Goal: Task Accomplishment & Management: Use online tool/utility

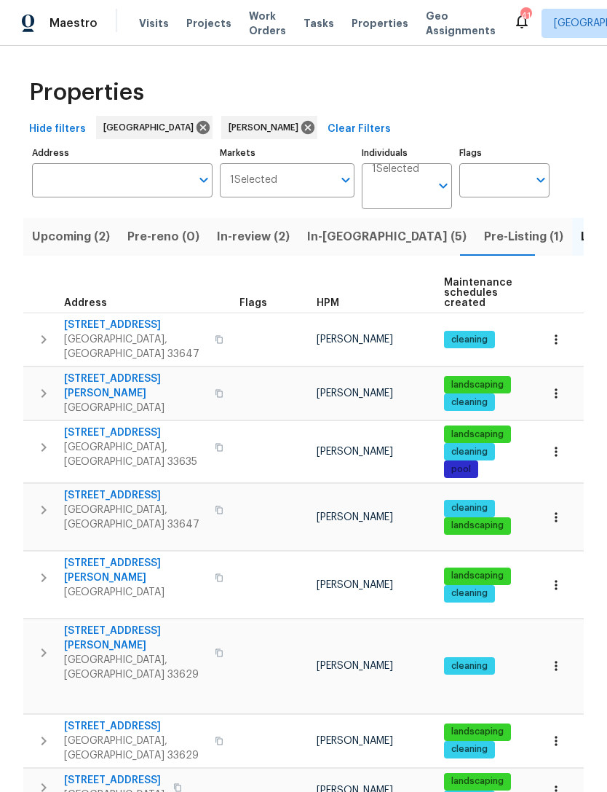
click at [314, 231] on span "In-reno (5)" at bounding box center [386, 236] width 159 height 20
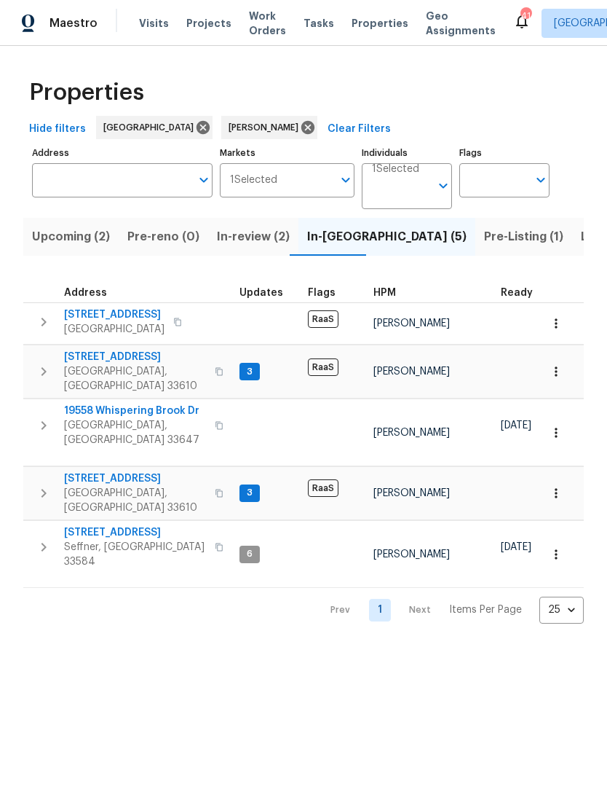
click at [81, 403] on span "19558 Whispering Brook Dr" at bounding box center [135, 410] width 142 height 15
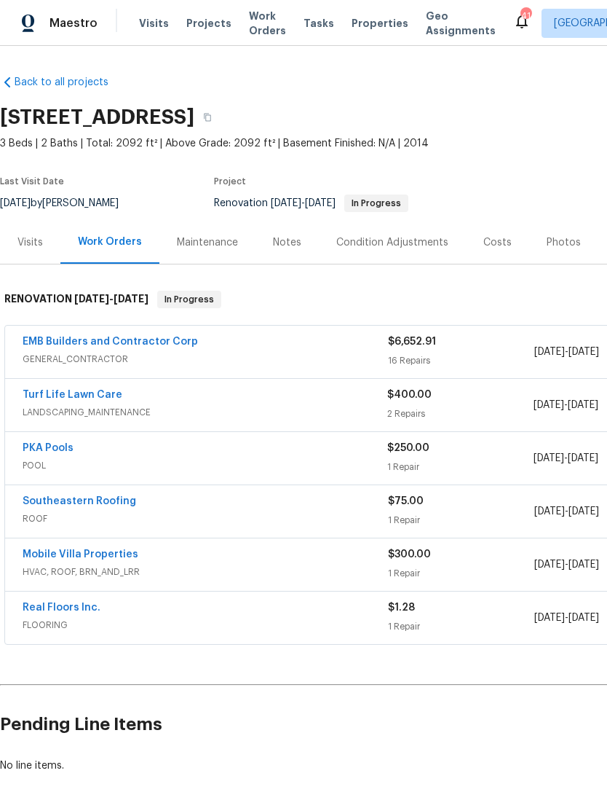
click at [52, 342] on link "EMB Builders and Contractor Corp" at bounding box center [111, 341] width 176 height 10
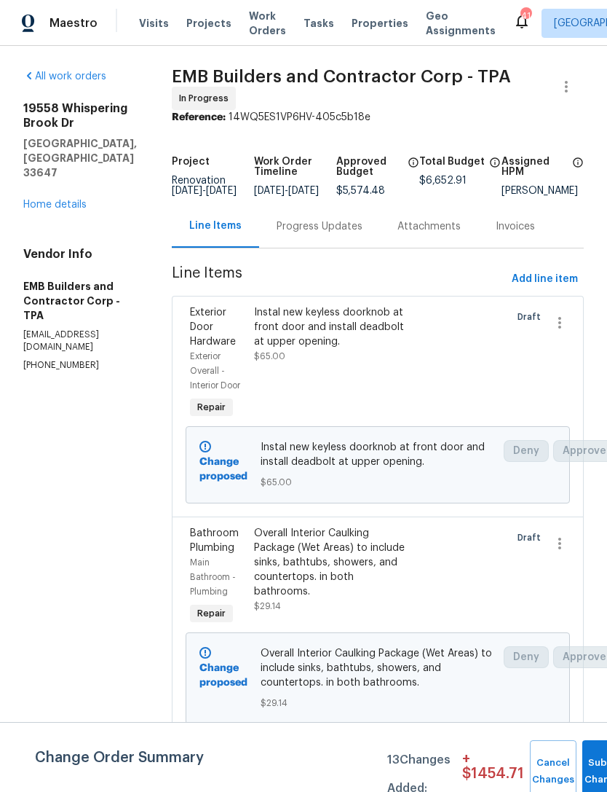
click at [258, 379] on div "Instal new keyless doorknob at front door and install deadbolt at upper opening…" at bounding box center [330, 363] width 160 height 125
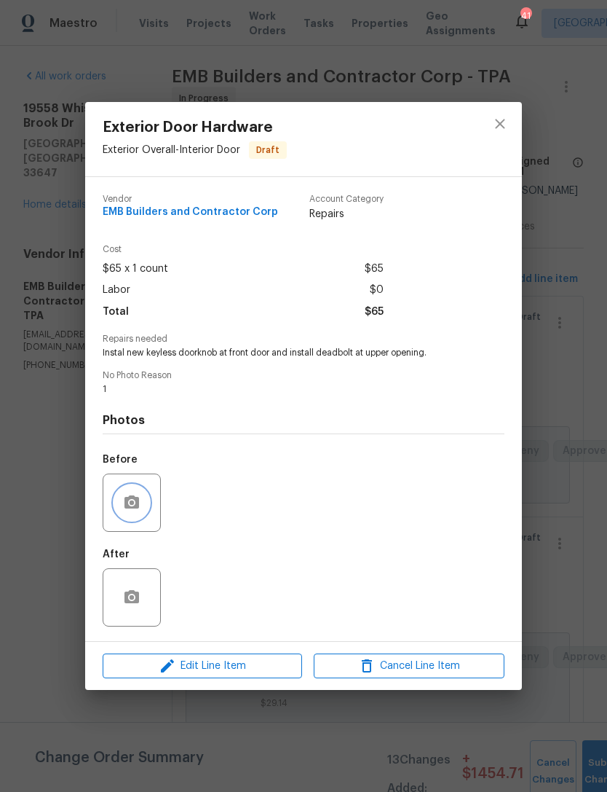
click at [139, 503] on icon "button" at bounding box center [132, 501] width 15 height 13
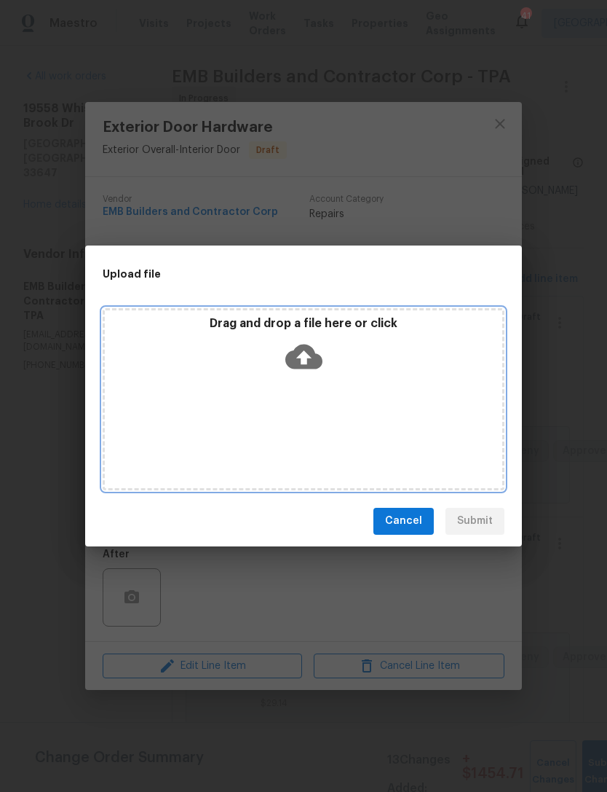
click at [231, 323] on p "Drag and drop a file here or click" at bounding box center [304, 323] width 398 height 15
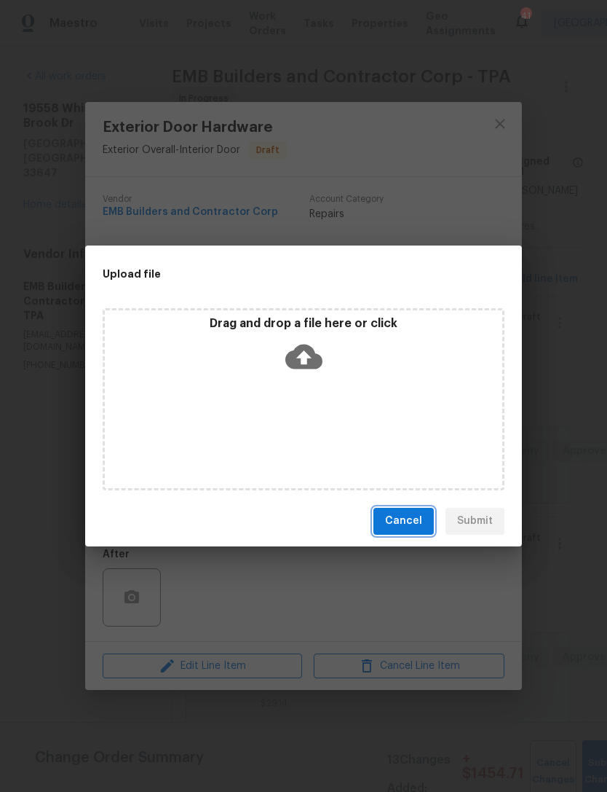
click at [389, 523] on span "Cancel" at bounding box center [403, 521] width 37 height 18
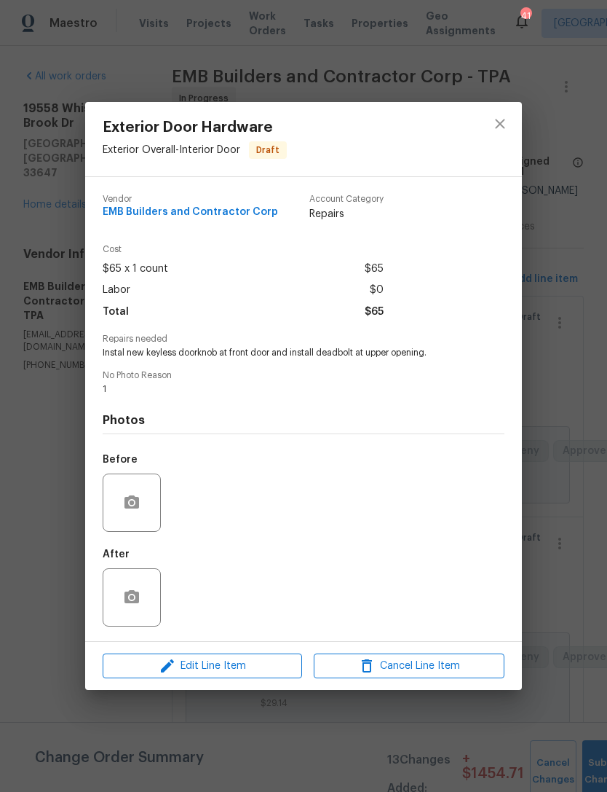
click at [556, 389] on div "Exterior Door Hardware Exterior Overall - Interior Door Draft Vendor EMB Builde…" at bounding box center [303, 396] width 607 height 792
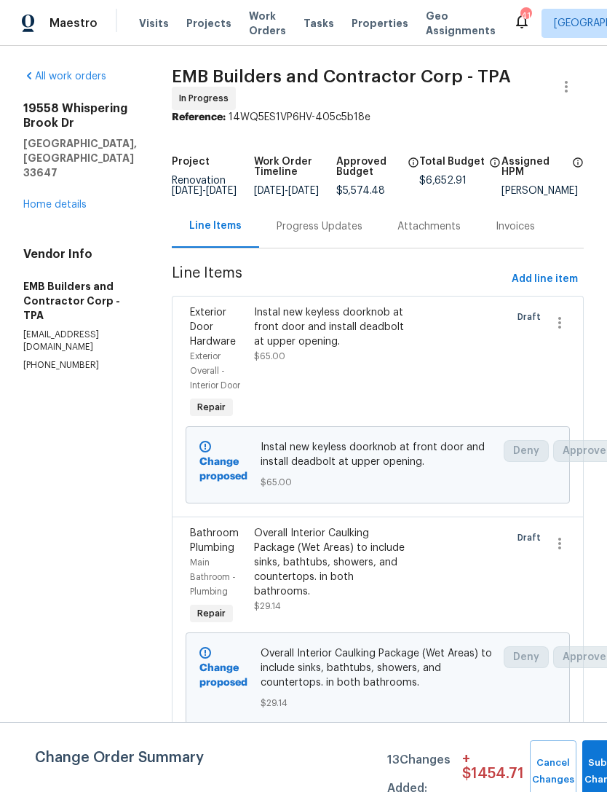
click at [258, 580] on div "Overall Interior Caulking Package (Wet Areas) to include sinks, bathtubs, showe…" at bounding box center [329, 562] width 151 height 73
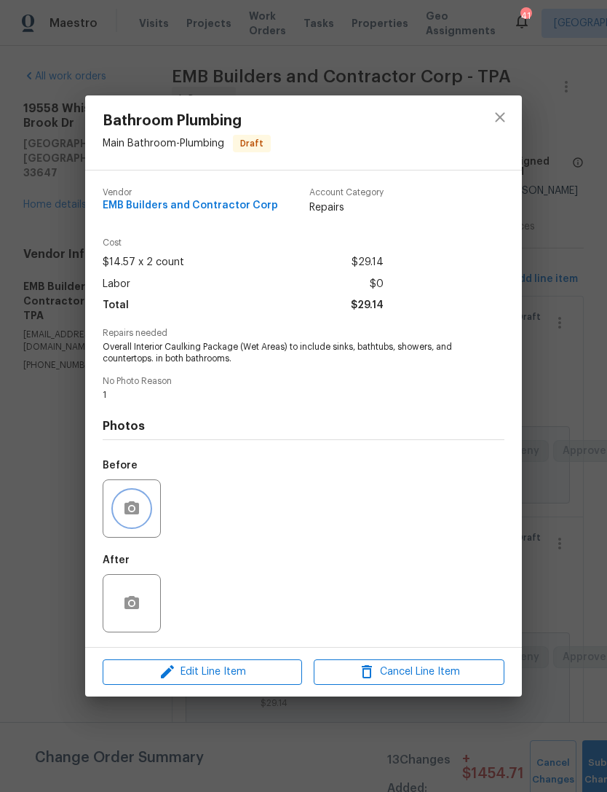
click at [120, 517] on button "button" at bounding box center [131, 508] width 35 height 35
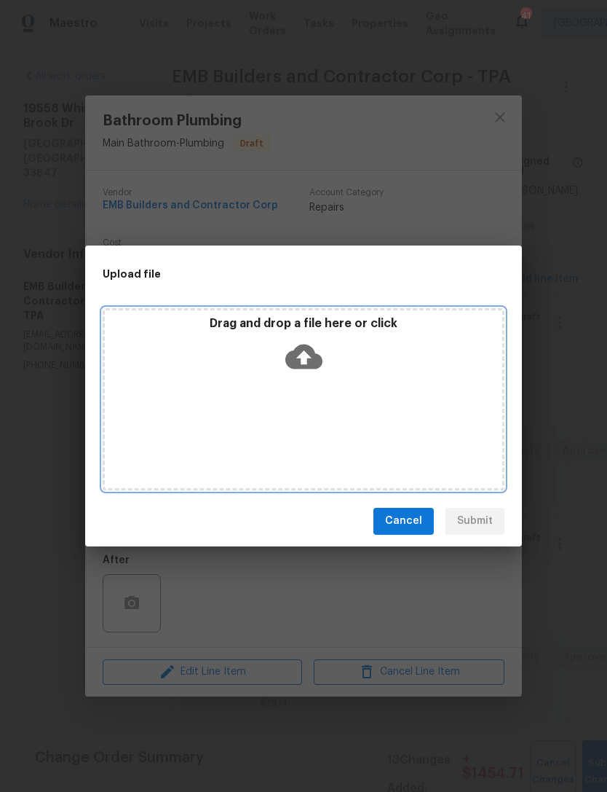
click at [220, 320] on p "Drag and drop a file here or click" at bounding box center [304, 323] width 398 height 15
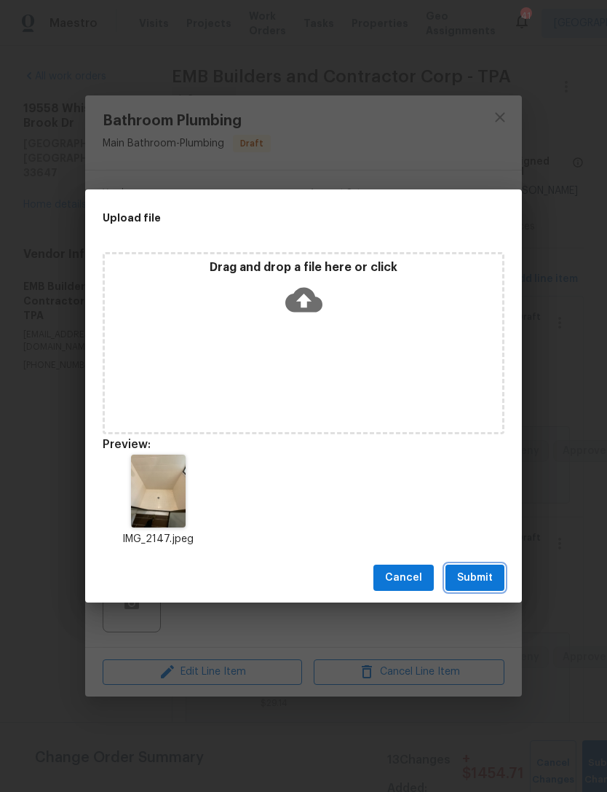
click at [489, 574] on span "Submit" at bounding box center [475, 578] width 36 height 18
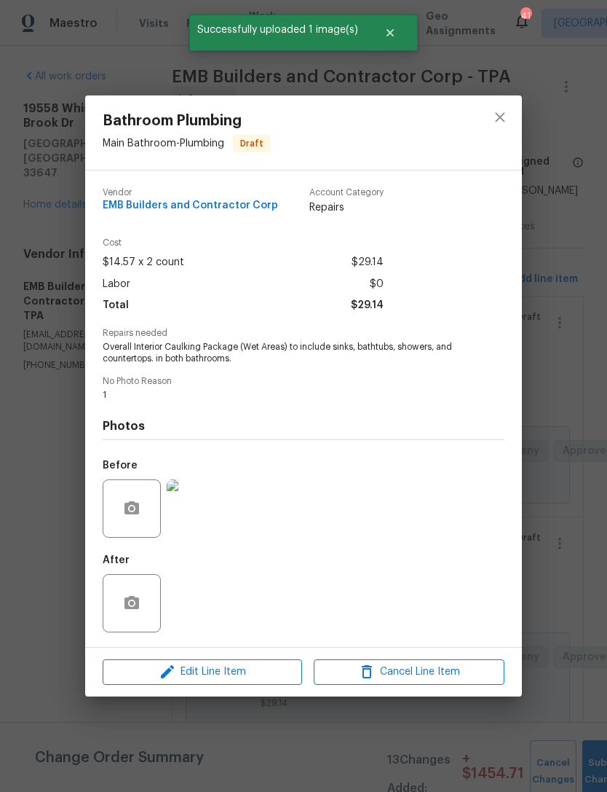
click at [560, 508] on div "Bathroom Plumbing Main Bathroom - Plumbing Draft Vendor EMB Builders and Contra…" at bounding box center [303, 396] width 607 height 792
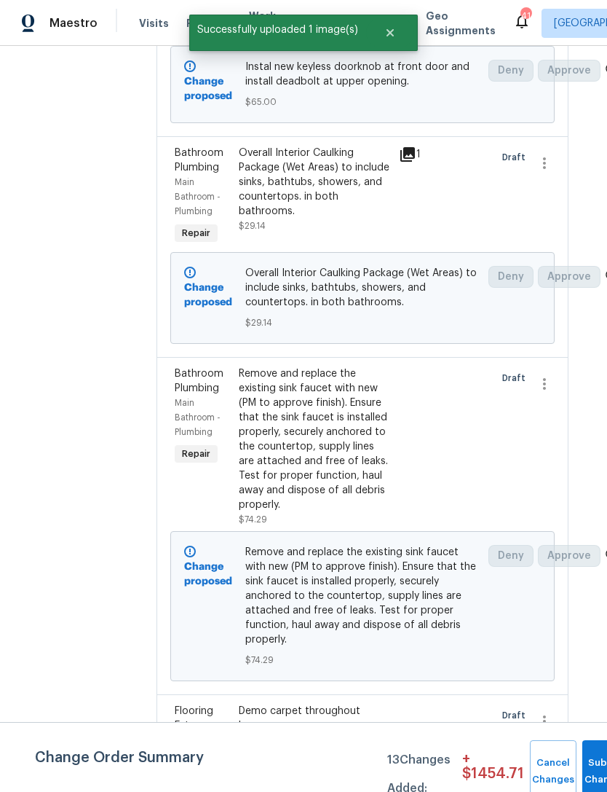
scroll to position [382, 15]
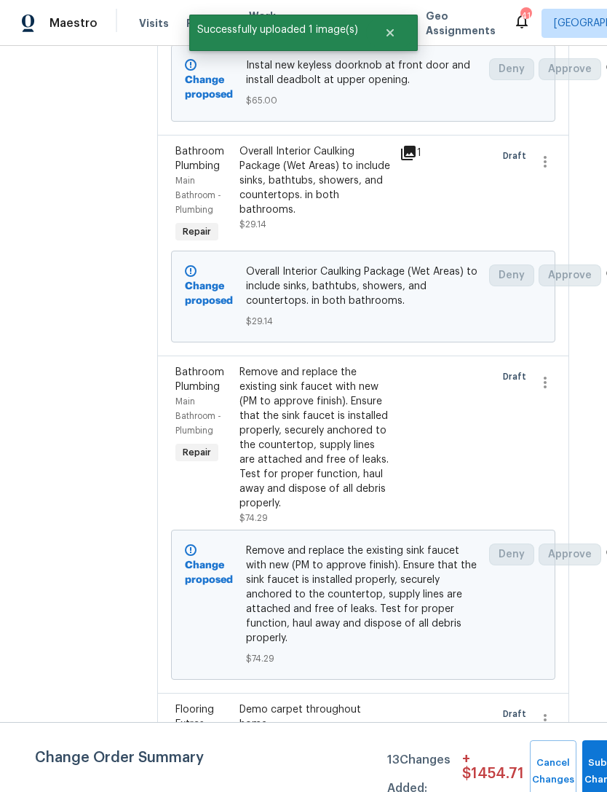
click at [286, 477] on div "Remove and replace the existing sink faucet with new (PM to approve finish). En…" at bounding box center [315, 438] width 151 height 146
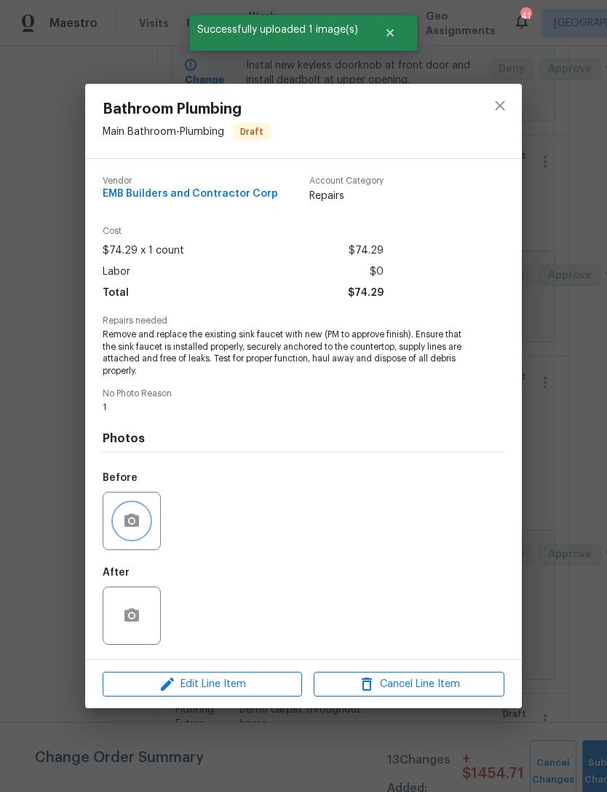
click at [122, 508] on button "button" at bounding box center [131, 520] width 35 height 35
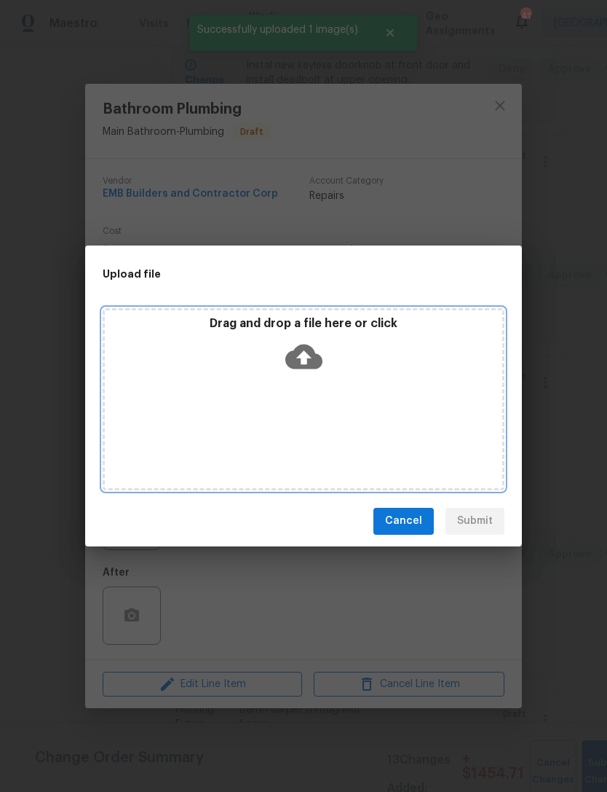
click at [258, 330] on p "Drag and drop a file here or click" at bounding box center [304, 323] width 398 height 15
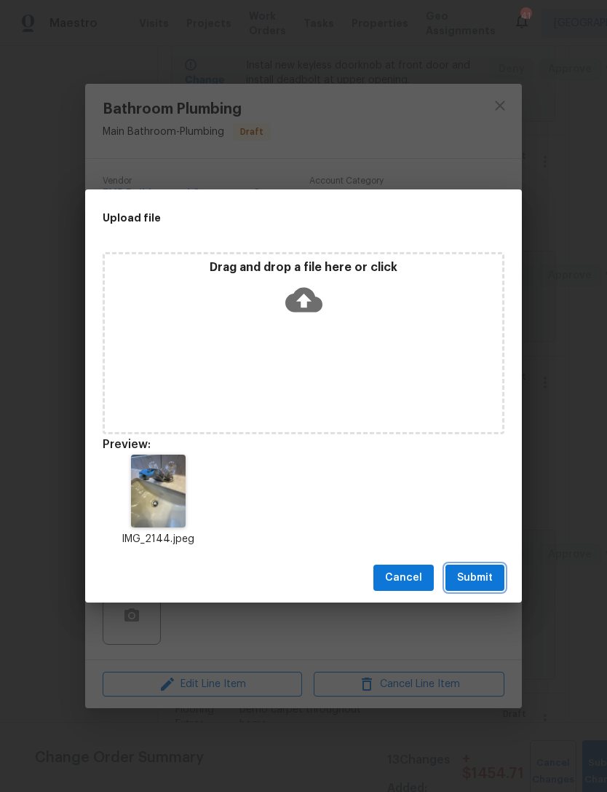
click at [483, 578] on span "Submit" at bounding box center [475, 578] width 36 height 18
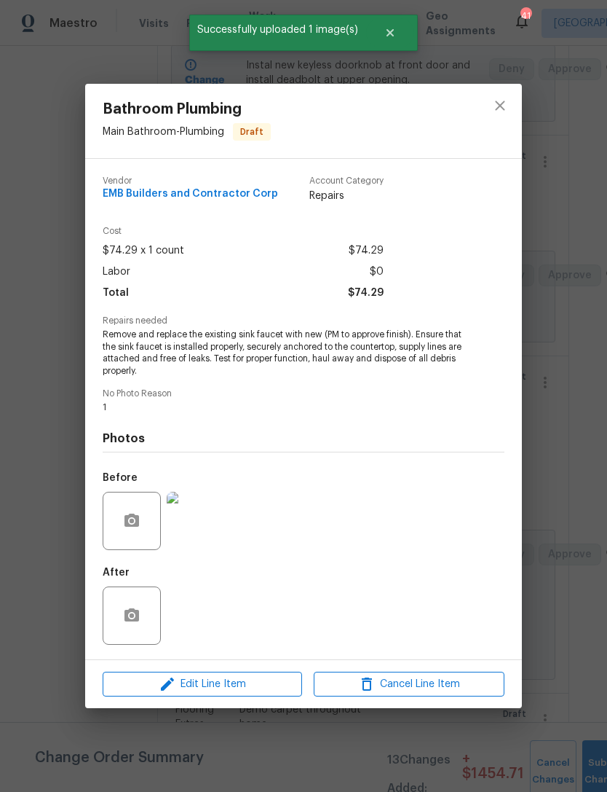
click at [566, 506] on div "Bathroom Plumbing Main Bathroom - Plumbing Draft Vendor EMB Builders and Contra…" at bounding box center [303, 396] width 607 height 792
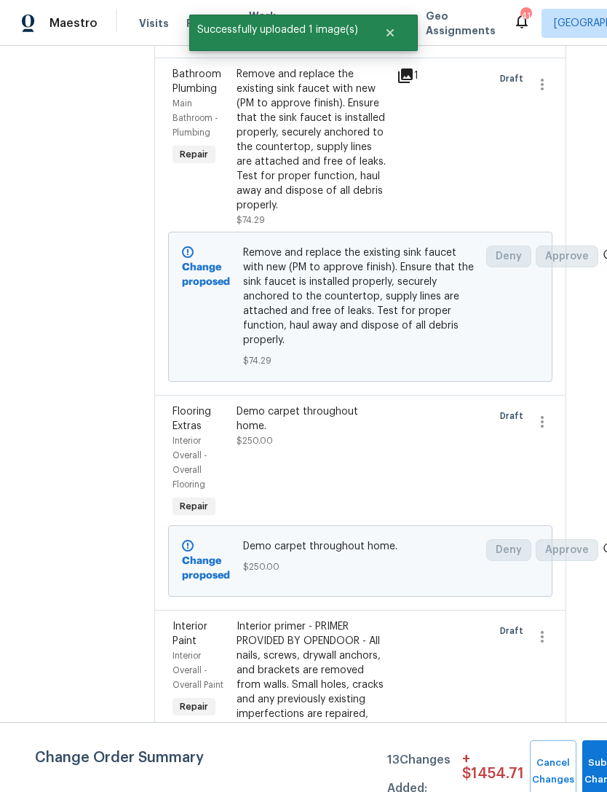
scroll to position [679, 17]
click at [247, 444] on div "Demo carpet throughout home. $250.00" at bounding box center [312, 463] width 160 height 125
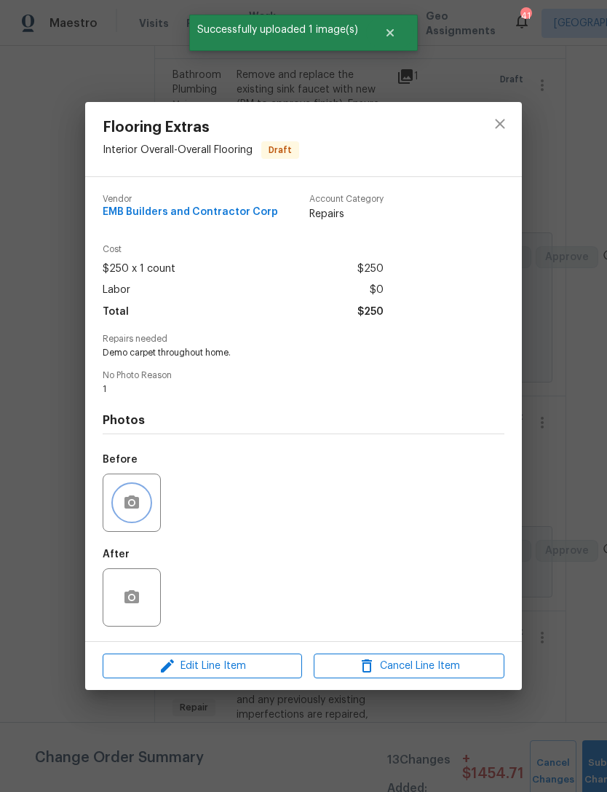
click at [133, 492] on button "button" at bounding box center [131, 502] width 35 height 35
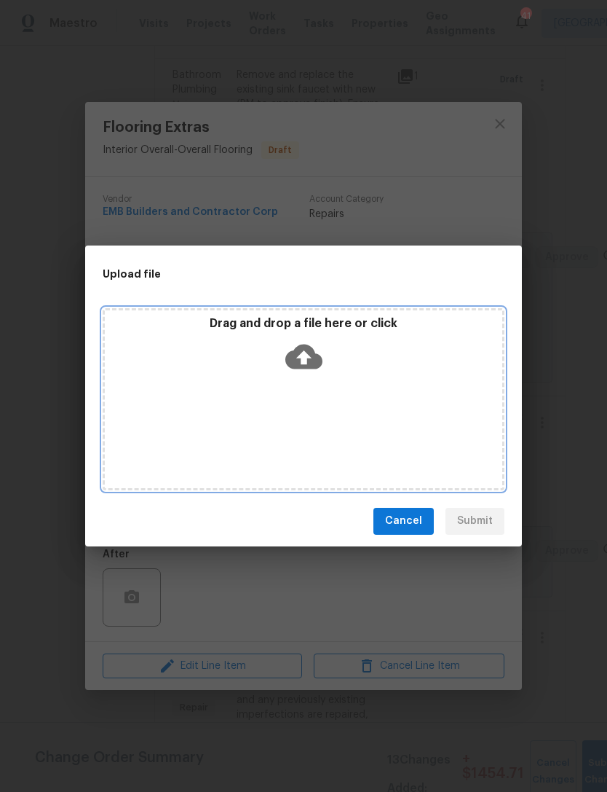
click at [228, 328] on p "Drag and drop a file here or click" at bounding box center [304, 323] width 398 height 15
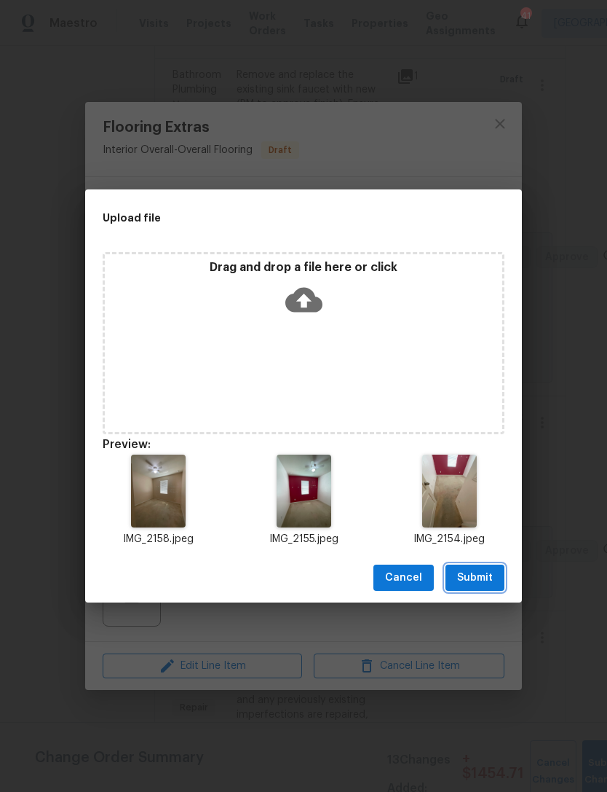
click at [495, 580] on button "Submit" at bounding box center [475, 577] width 59 height 27
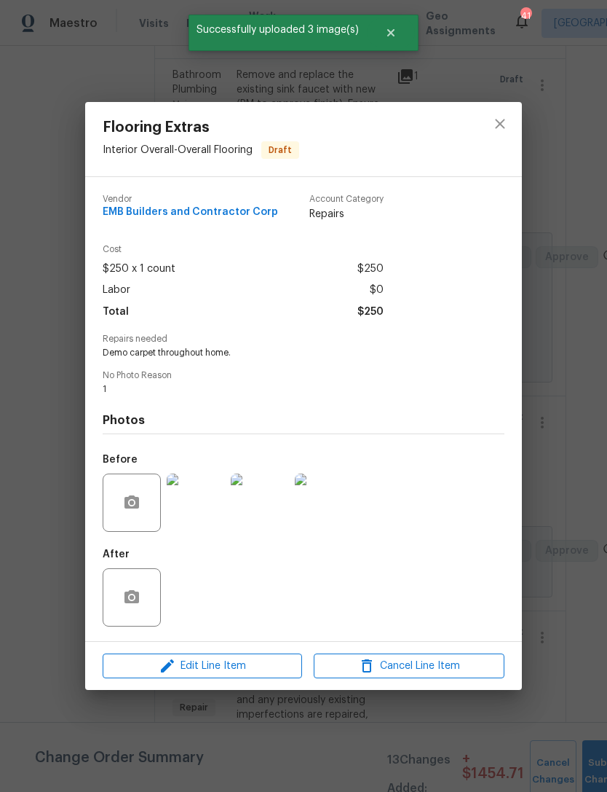
click at [562, 513] on div "Flooring Extras Interior Overall - Overall Flooring Draft Vendor EMB Builders a…" at bounding box center [303, 396] width 607 height 792
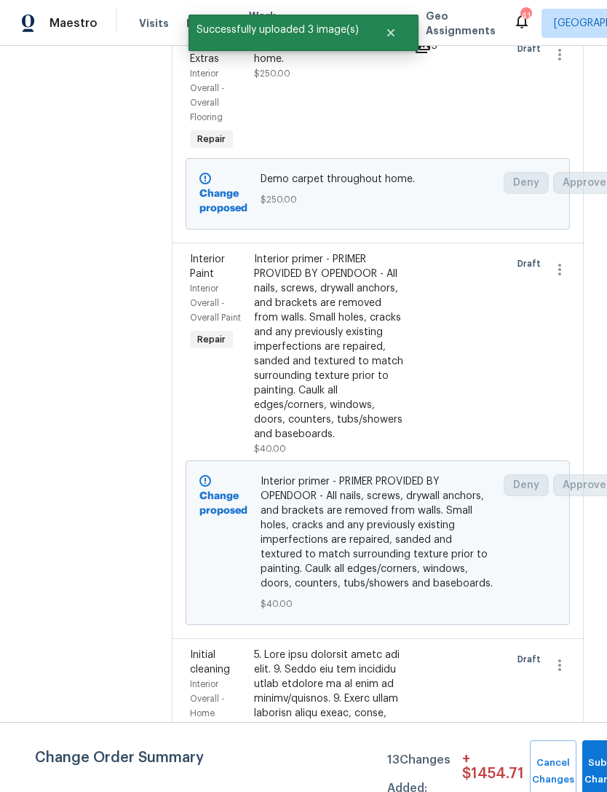
scroll to position [1047, 0]
click at [269, 343] on div "Interior primer - PRIMER PROVIDED BY OPENDOOR - All nails, screws, drywall anch…" at bounding box center [329, 345] width 151 height 189
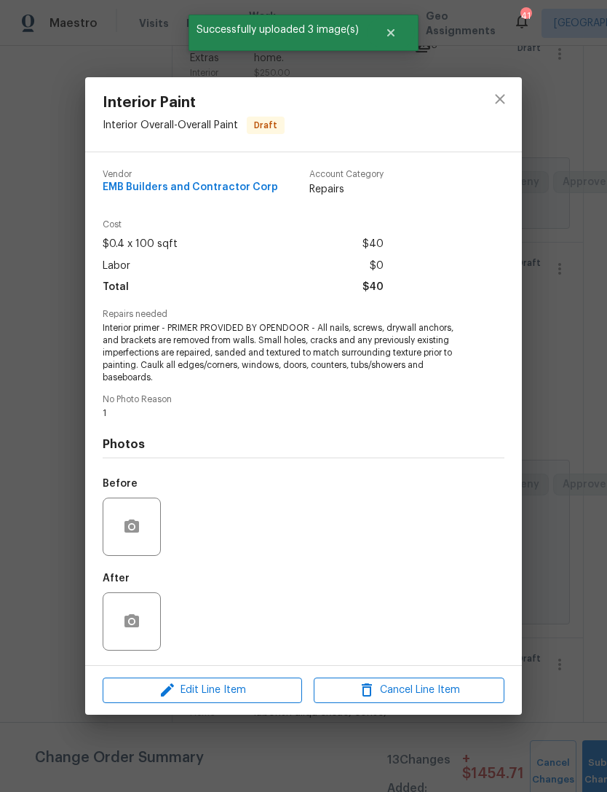
click at [137, 488] on div "Before" at bounding box center [133, 487] width 61 height 19
click at [139, 535] on icon "button" at bounding box center [131, 526] width 17 height 17
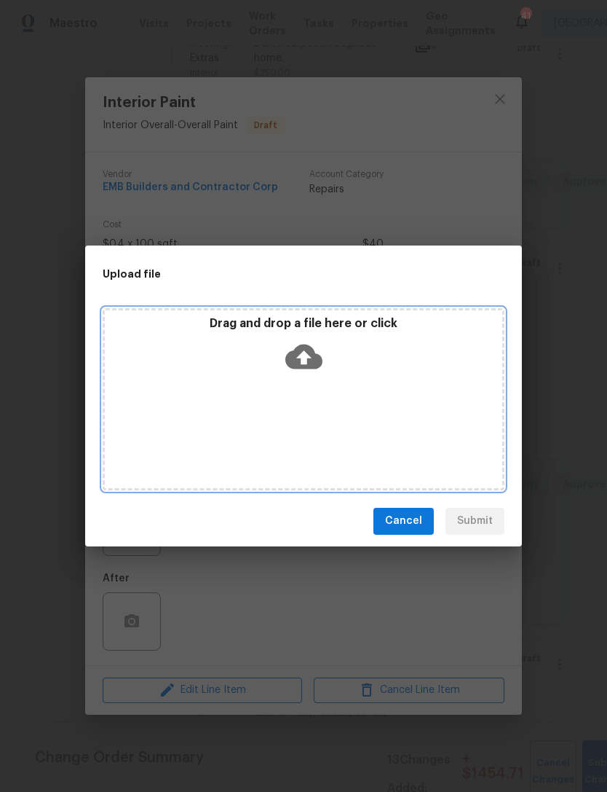
click at [243, 323] on p "Drag and drop a file here or click" at bounding box center [304, 323] width 398 height 15
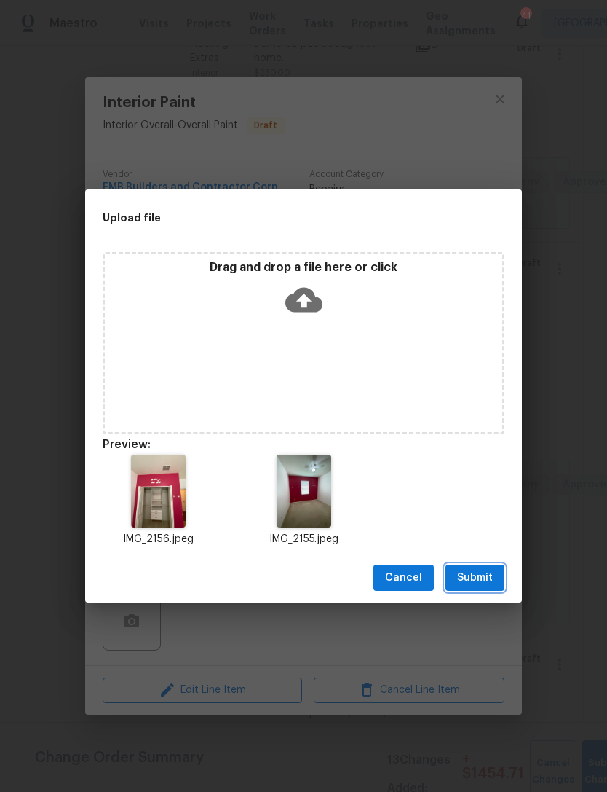
click at [490, 583] on span "Submit" at bounding box center [475, 578] width 36 height 18
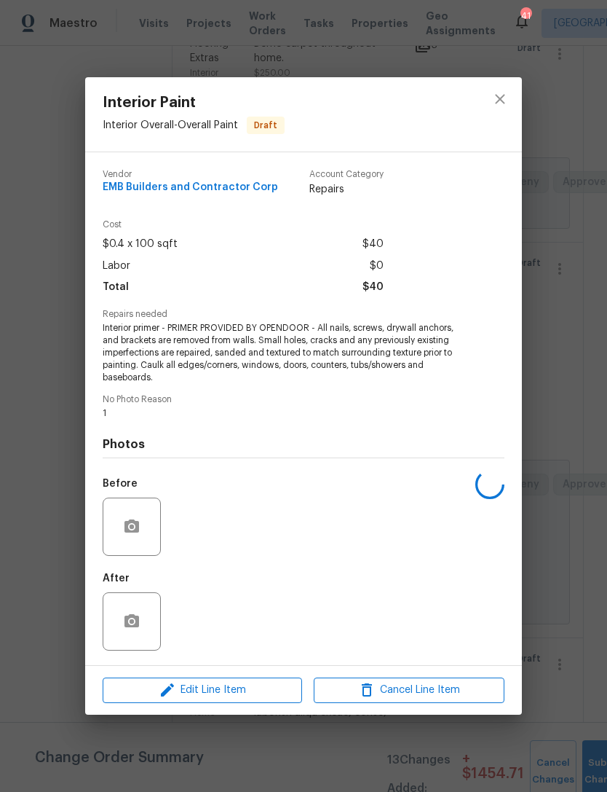
click at [567, 513] on div "Interior Paint Interior Overall - Overall Paint Draft Vendor EMB Builders and C…" at bounding box center [303, 396] width 607 height 792
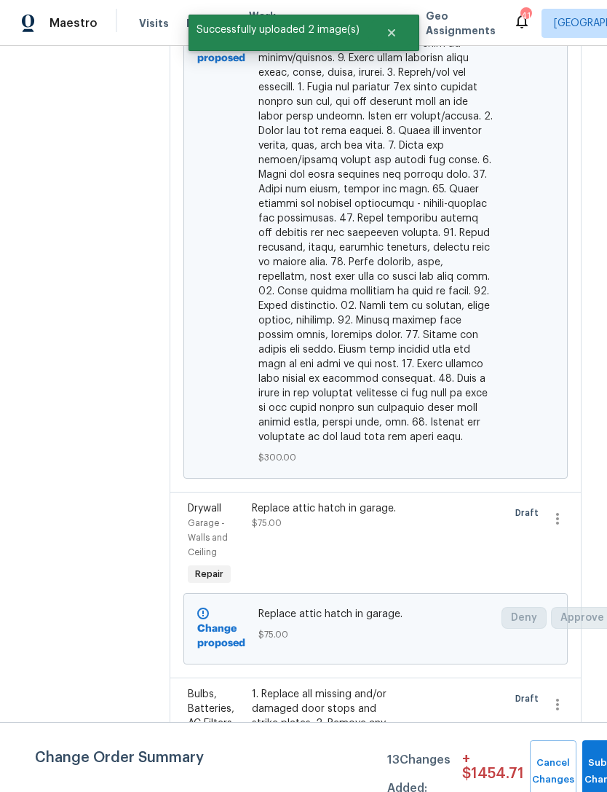
scroll to position [2454, 1]
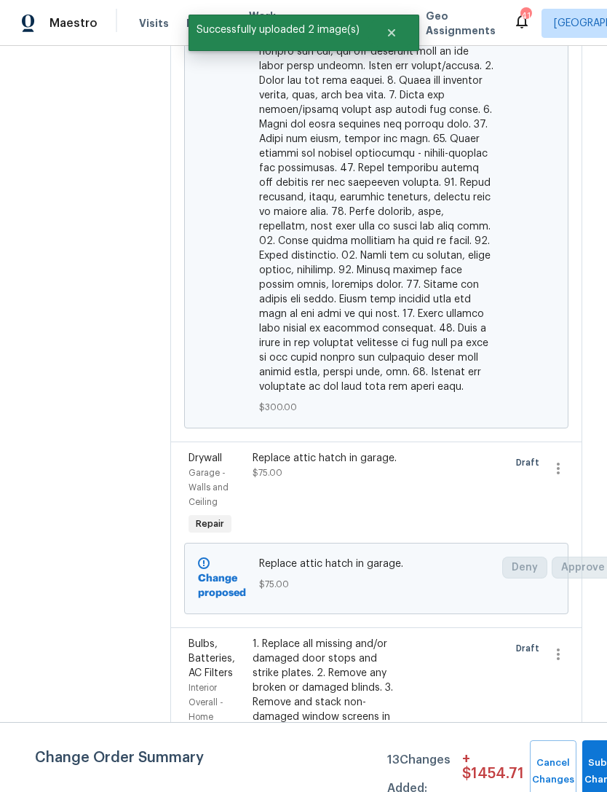
click at [271, 451] on div "Replace attic hatch in garage. $75.00" at bounding box center [328, 465] width 151 height 29
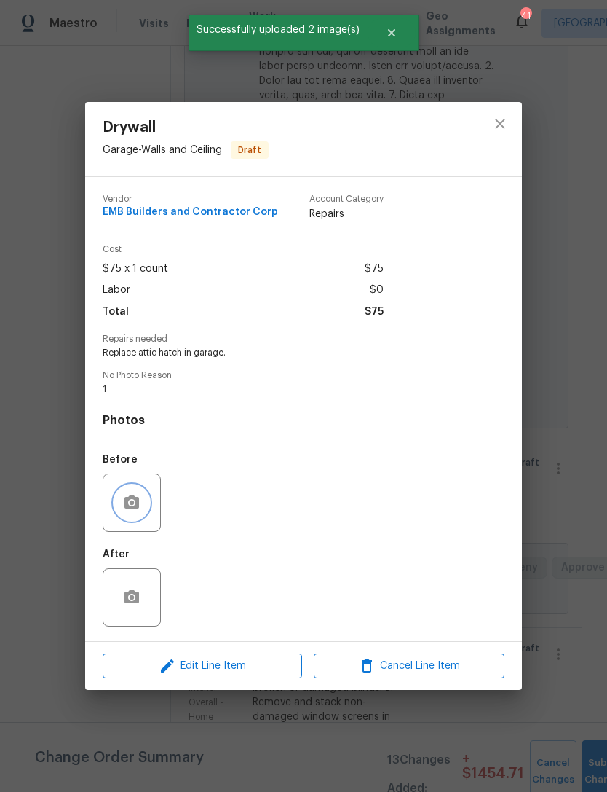
click at [127, 508] on icon "button" at bounding box center [132, 501] width 15 height 13
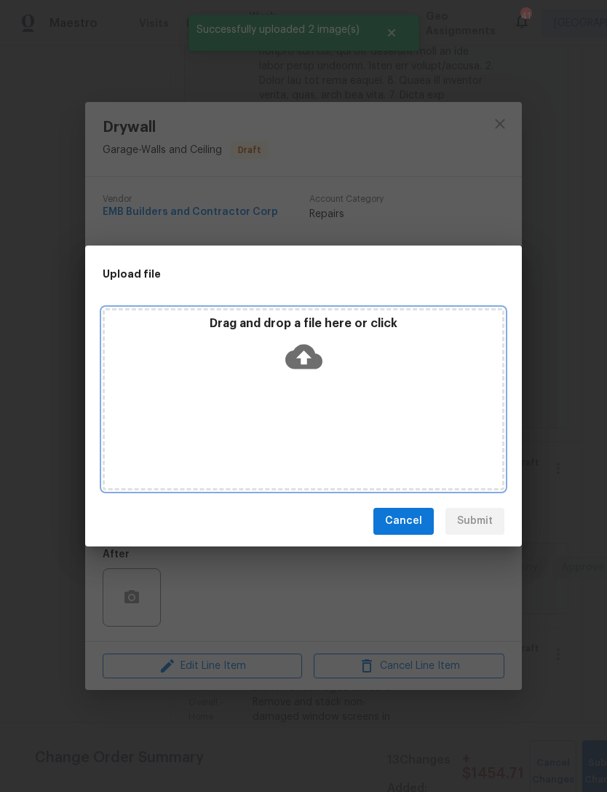
click at [233, 331] on p "Drag and drop a file here or click" at bounding box center [304, 323] width 398 height 15
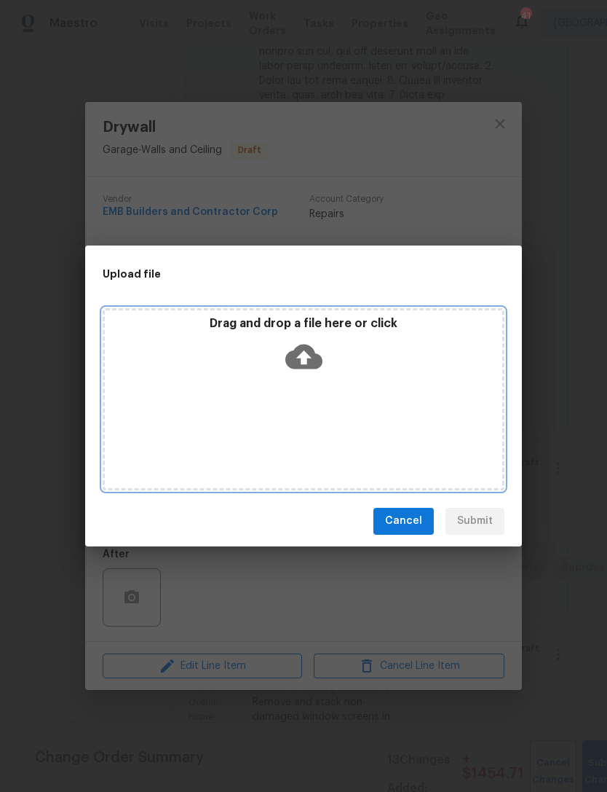
click at [254, 390] on div "Drag and drop a file here or click" at bounding box center [304, 399] width 402 height 182
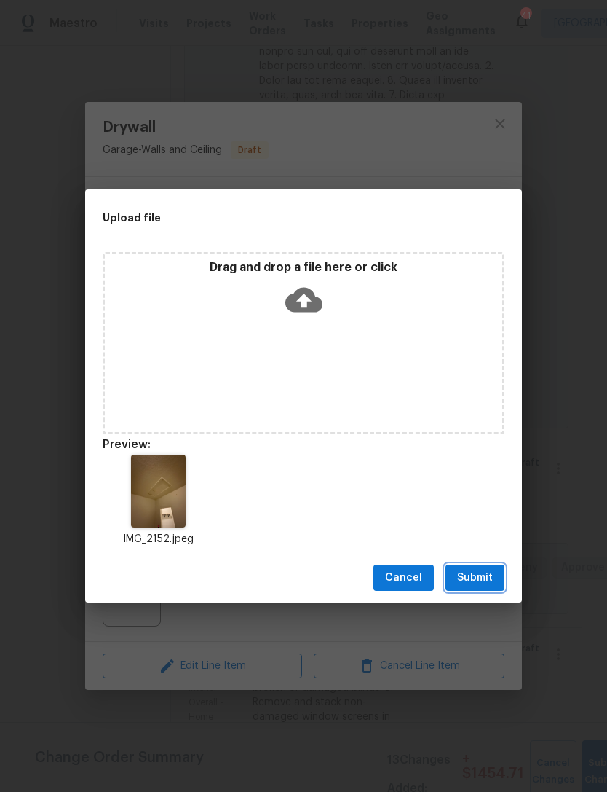
click at [484, 578] on span "Submit" at bounding box center [475, 578] width 36 height 18
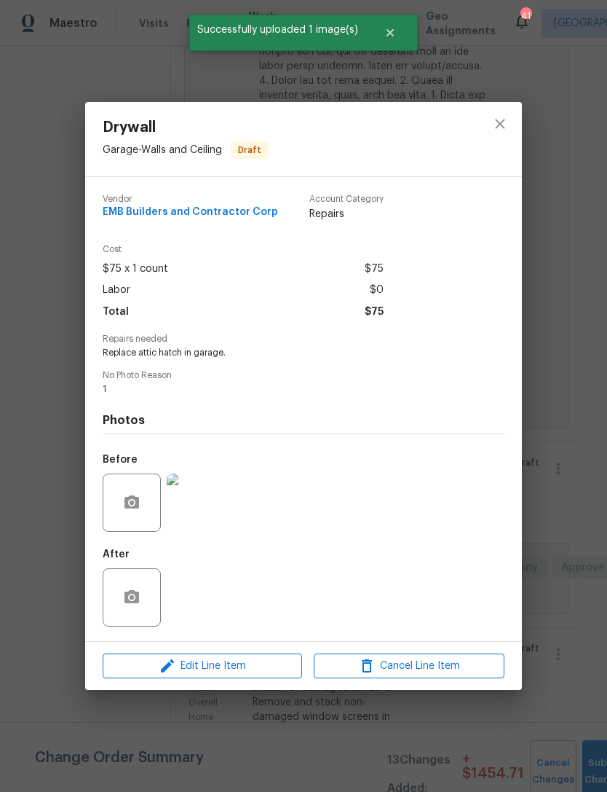
click at [567, 513] on div "Drywall Garage - Walls and Ceiling Draft Vendor EMB Builders and Contractor Cor…" at bounding box center [303, 396] width 607 height 792
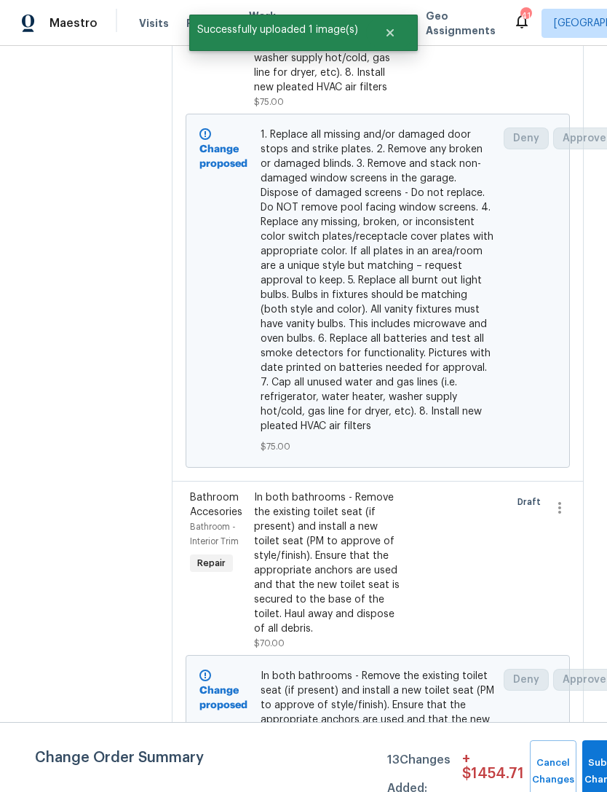
scroll to position [3477, 0]
click at [307, 490] on div "In both bathrooms - Remove the existing toilet seat (if present) and install a …" at bounding box center [329, 563] width 151 height 146
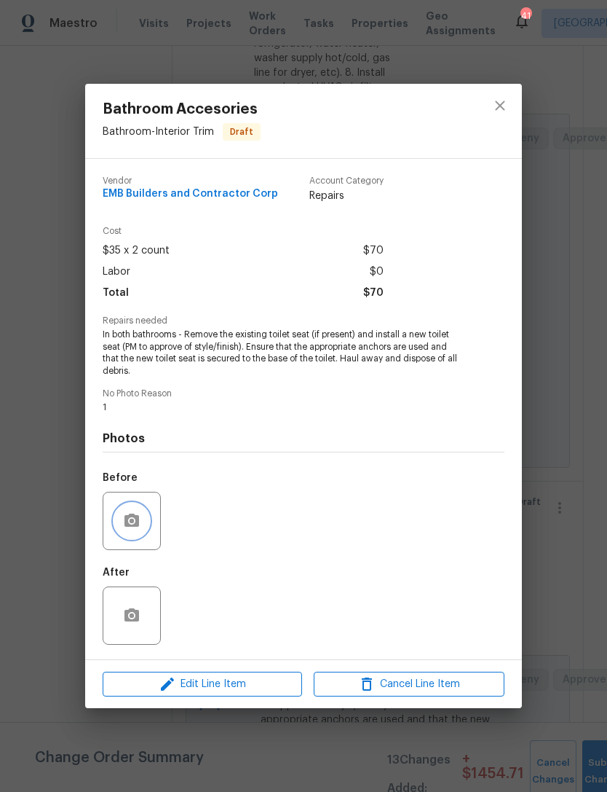
click at [132, 523] on circle "button" at bounding box center [132, 521] width 4 height 4
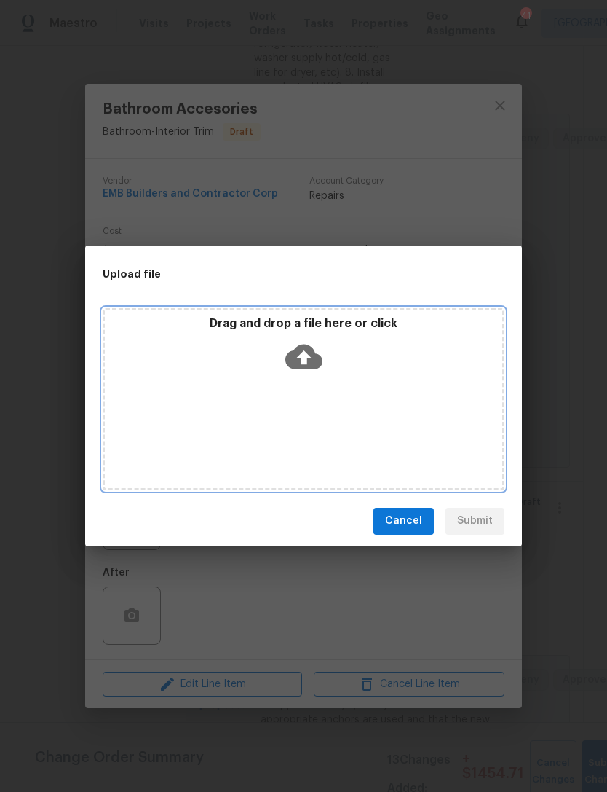
click at [270, 314] on div "Drag and drop a file here or click" at bounding box center [304, 399] width 402 height 182
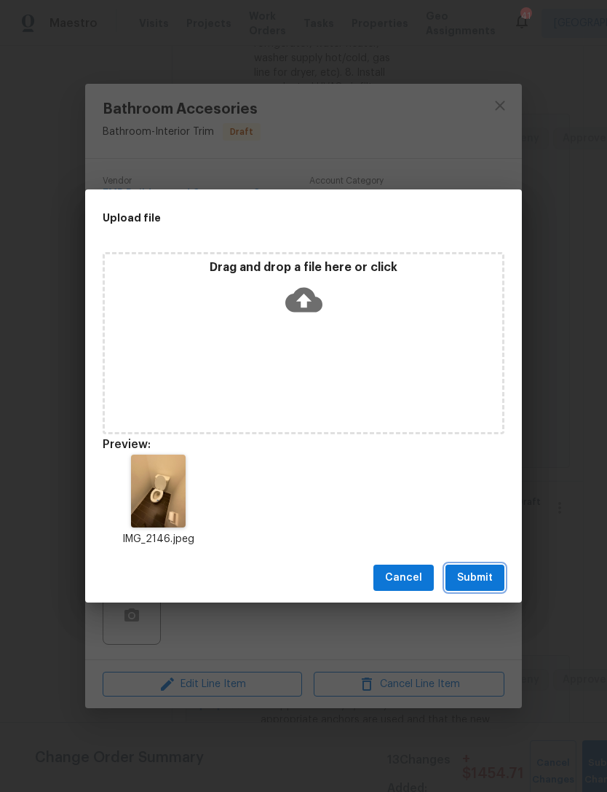
click at [488, 573] on span "Submit" at bounding box center [475, 578] width 36 height 18
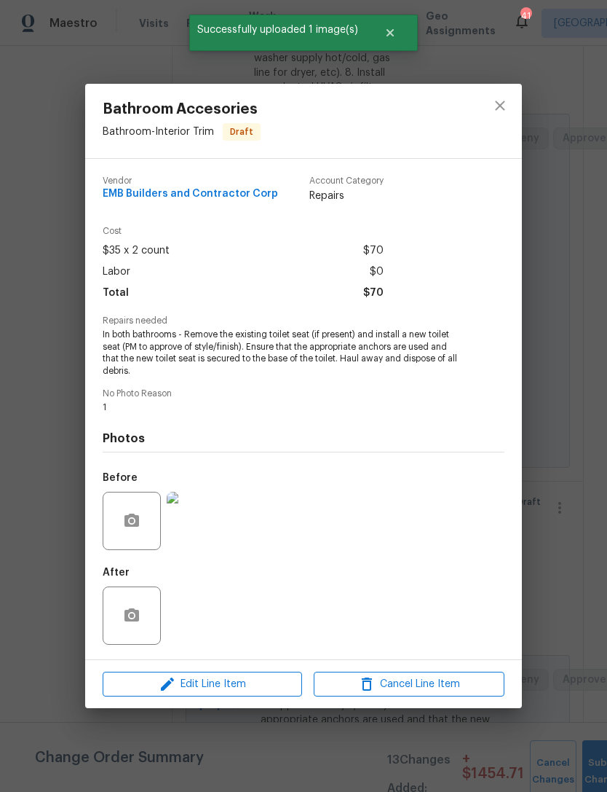
click at [558, 520] on div "Bathroom Accesories Bathroom - Interior Trim Draft Vendor EMB Builders and Cont…" at bounding box center [303, 396] width 607 height 792
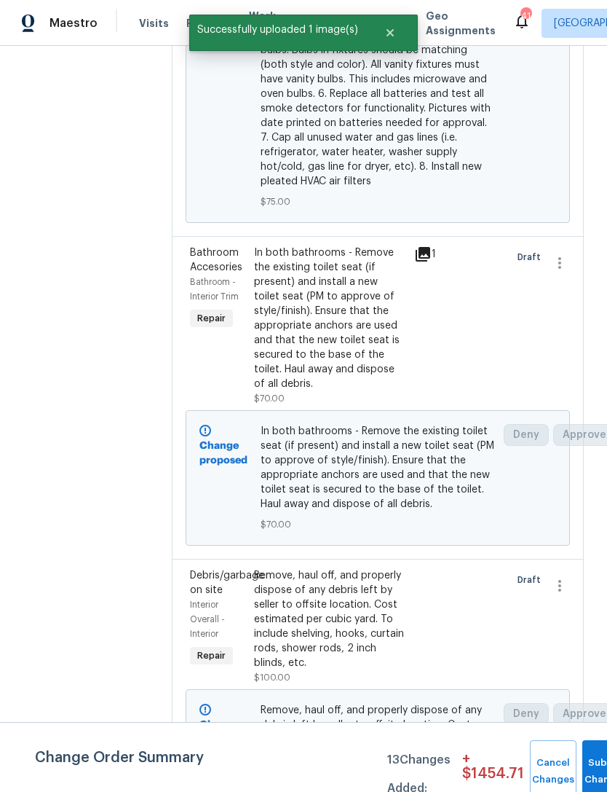
scroll to position [3723, 0]
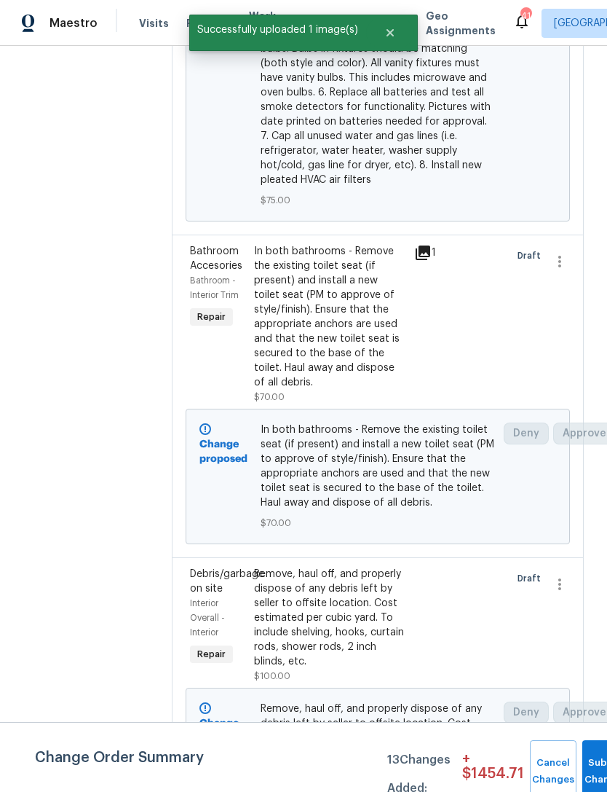
click at [283, 567] on div "Remove, haul off, and properly dispose of any debris left by seller to offsite …" at bounding box center [329, 618] width 151 height 102
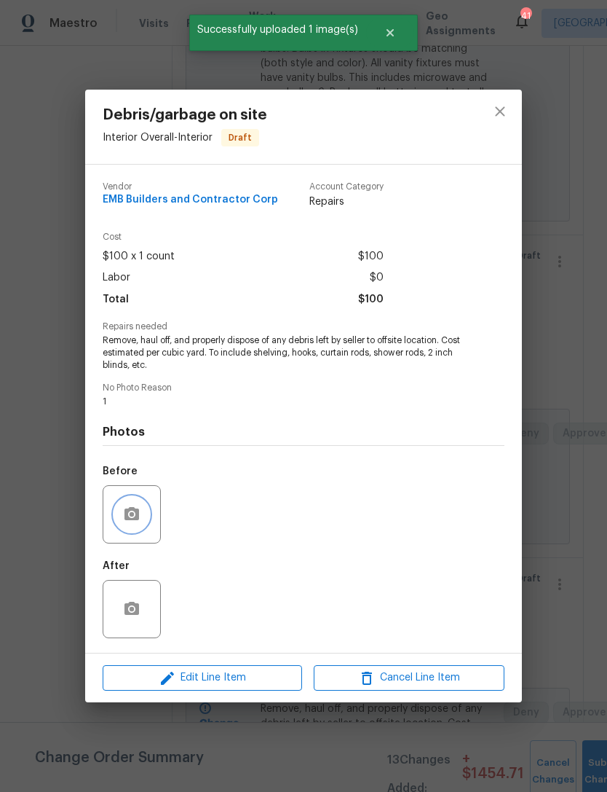
click at [119, 519] on button "button" at bounding box center [131, 514] width 35 height 35
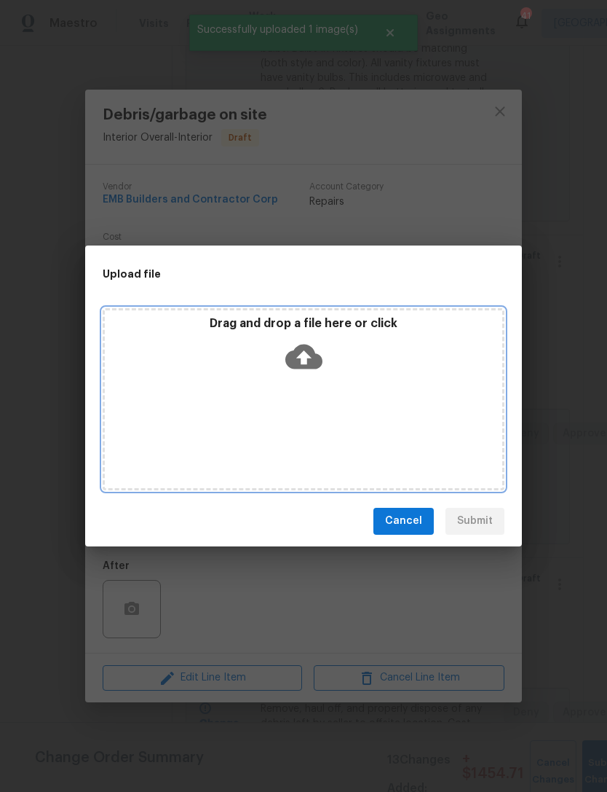
click at [272, 321] on p "Drag and drop a file here or click" at bounding box center [304, 323] width 398 height 15
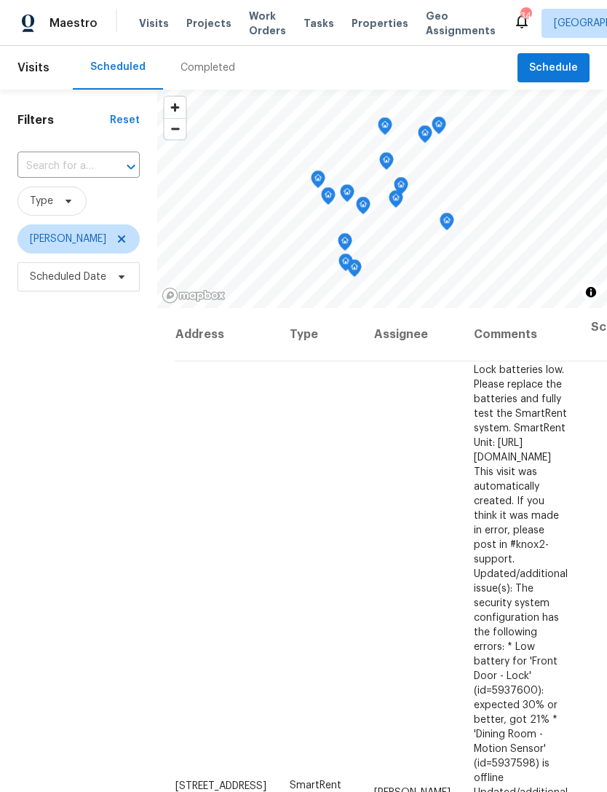
scroll to position [300, 122]
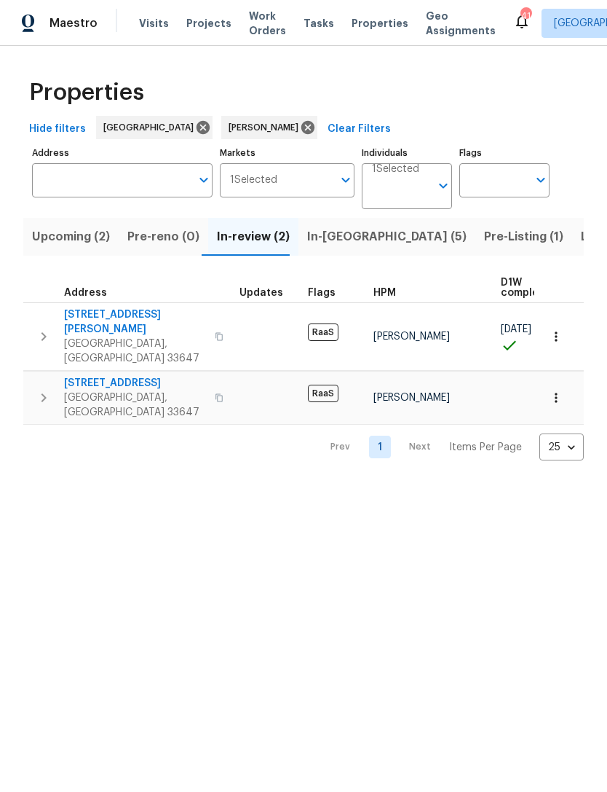
click at [95, 376] on span "[STREET_ADDRESS]" at bounding box center [135, 383] width 142 height 15
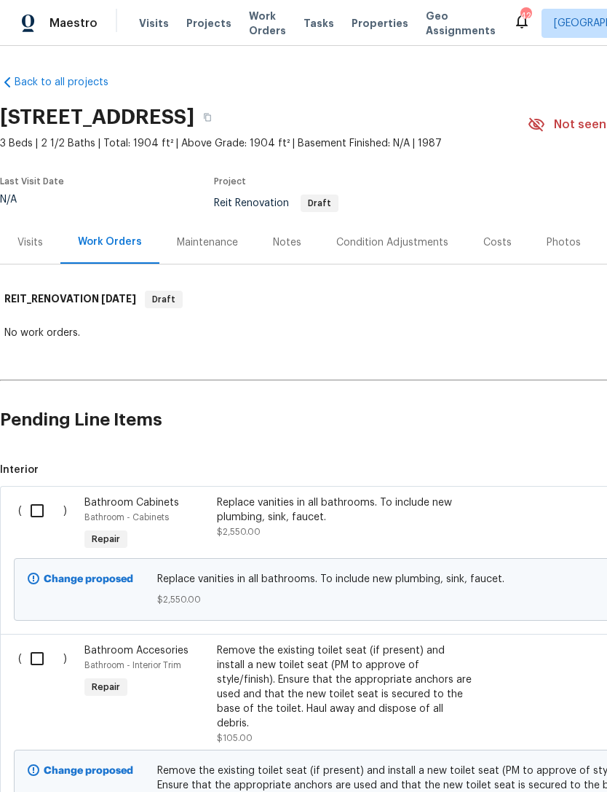
click at [271, 517] on div "Replace vanities in all bathrooms. To include new plumbing, sink, faucet." at bounding box center [345, 509] width 256 height 29
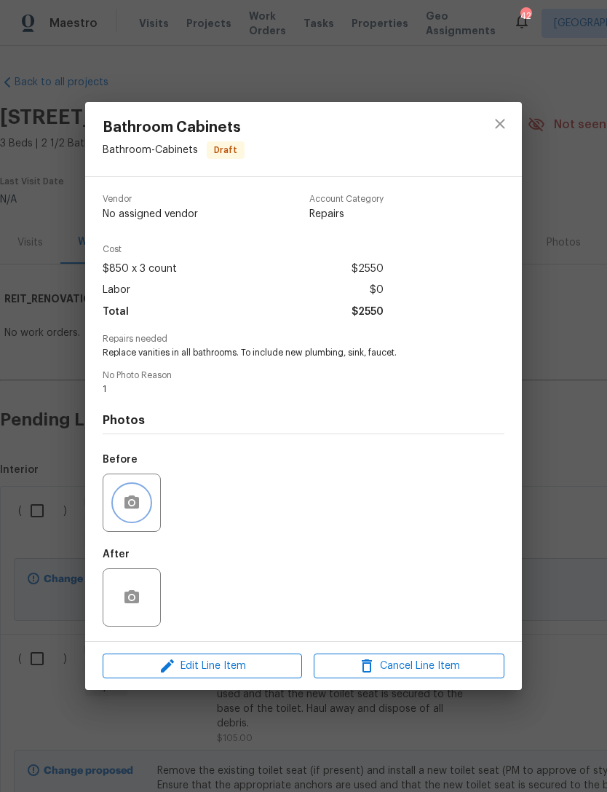
click at [126, 511] on icon "button" at bounding box center [131, 502] width 17 height 17
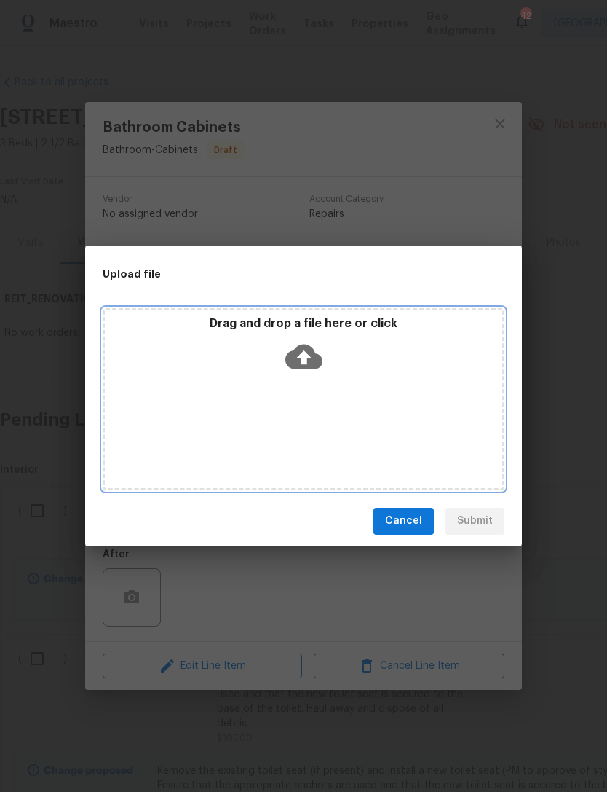
click at [233, 322] on p "Drag and drop a file here or click" at bounding box center [304, 323] width 398 height 15
